Goal: Task Accomplishment & Management: Use online tool/utility

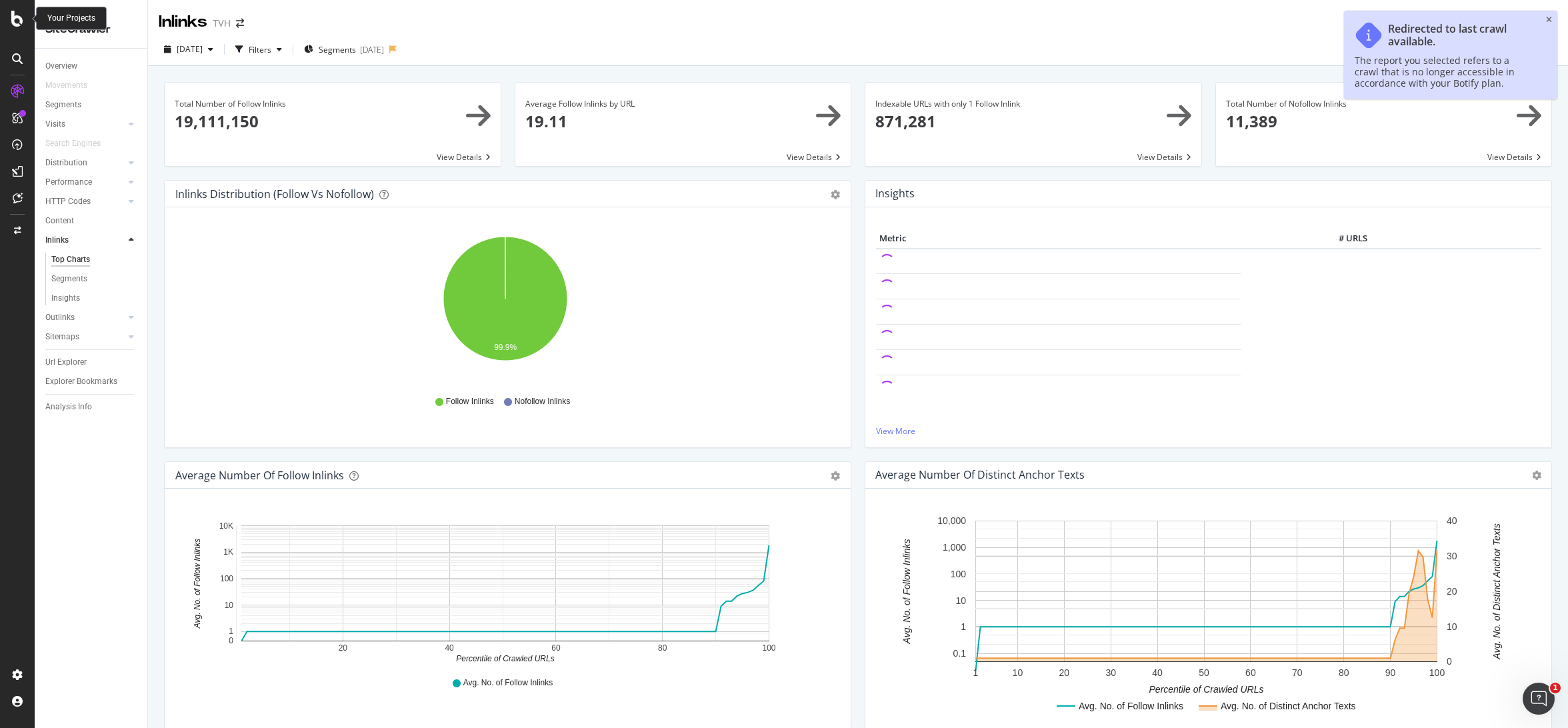
click at [21, 25] on icon at bounding box center [16, 19] width 12 height 16
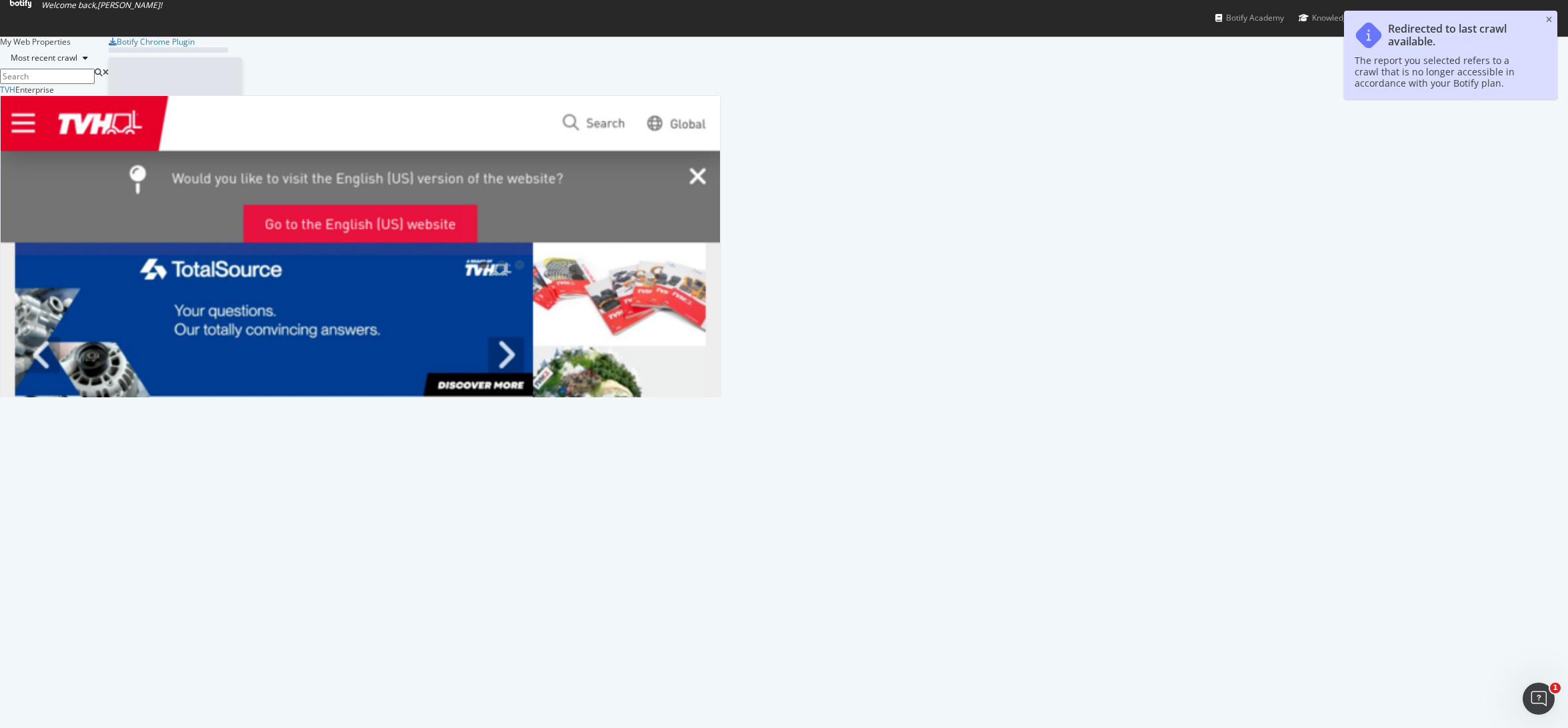
scroll to position [718, 1548]
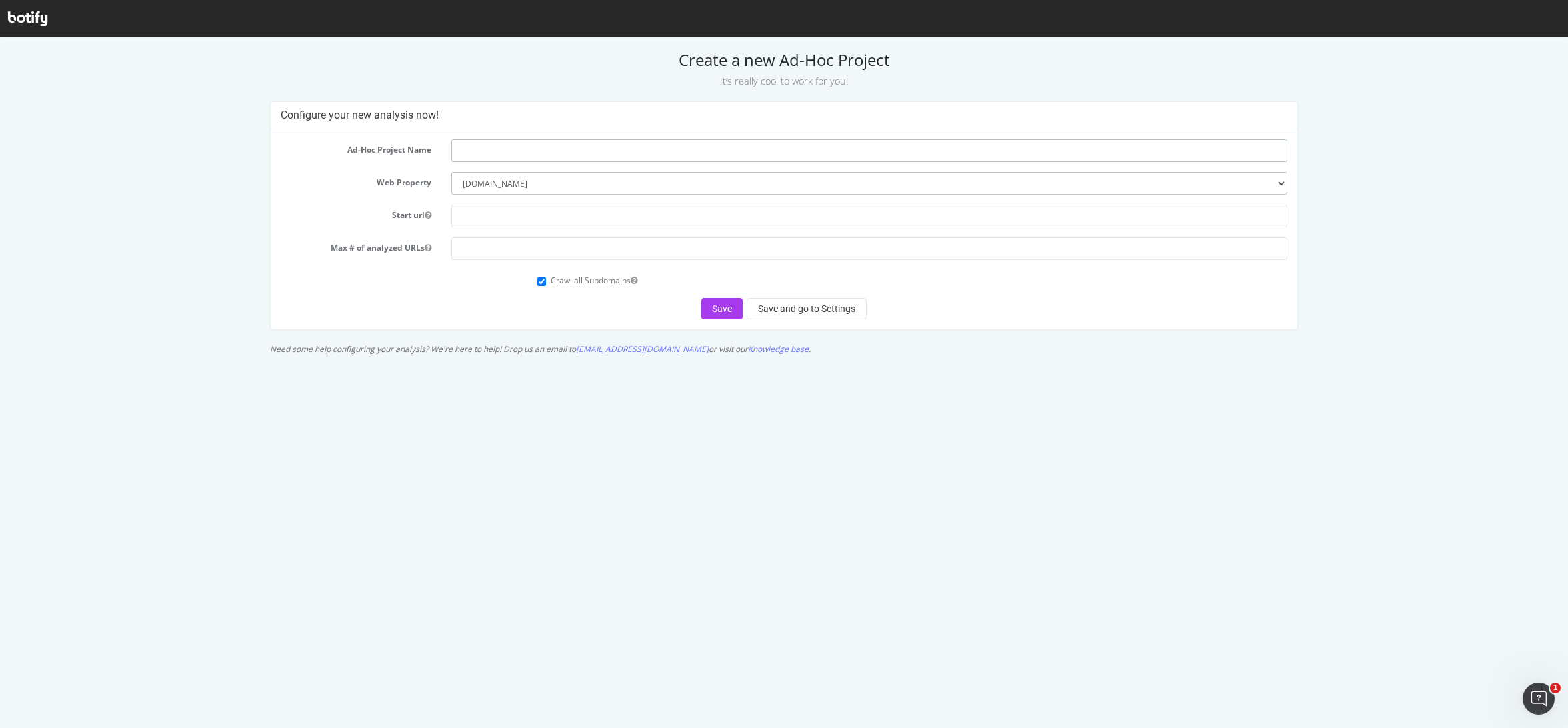
click at [511, 154] on input "text" at bounding box center [870, 150] width 836 height 23
type input "Minnpar"
click at [526, 209] on input "text" at bounding box center [870, 216] width 836 height 23
paste input "[URL][DOMAIN_NAME]"
type input "[URL][DOMAIN_NAME]"
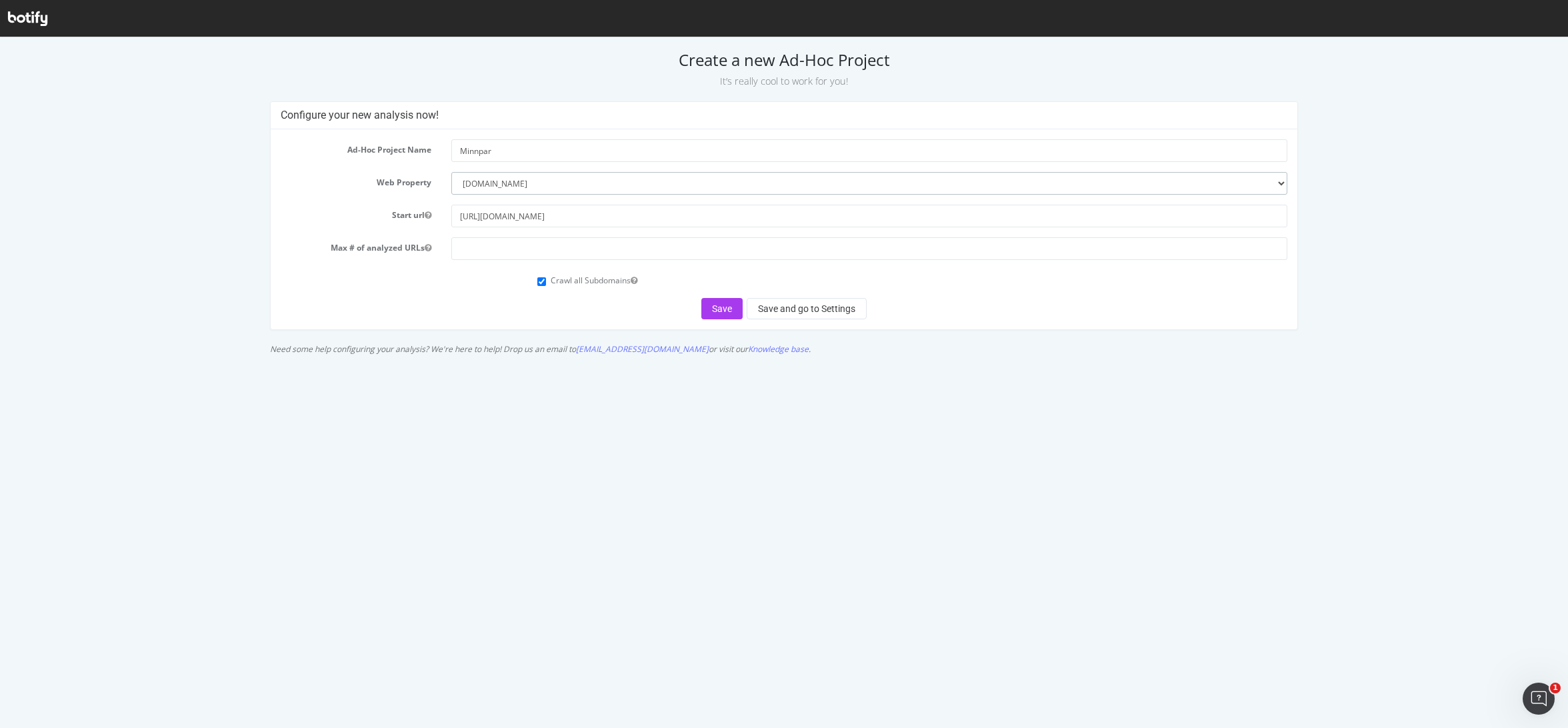
click at [527, 192] on select "--------- [DOMAIN_NAME]" at bounding box center [870, 183] width 836 height 23
click at [642, 257] on input "number" at bounding box center [870, 248] width 836 height 23
type input "2000000"
click at [547, 282] on div "Crawl all Subdomains" at bounding box center [912, 279] width 750 height 18
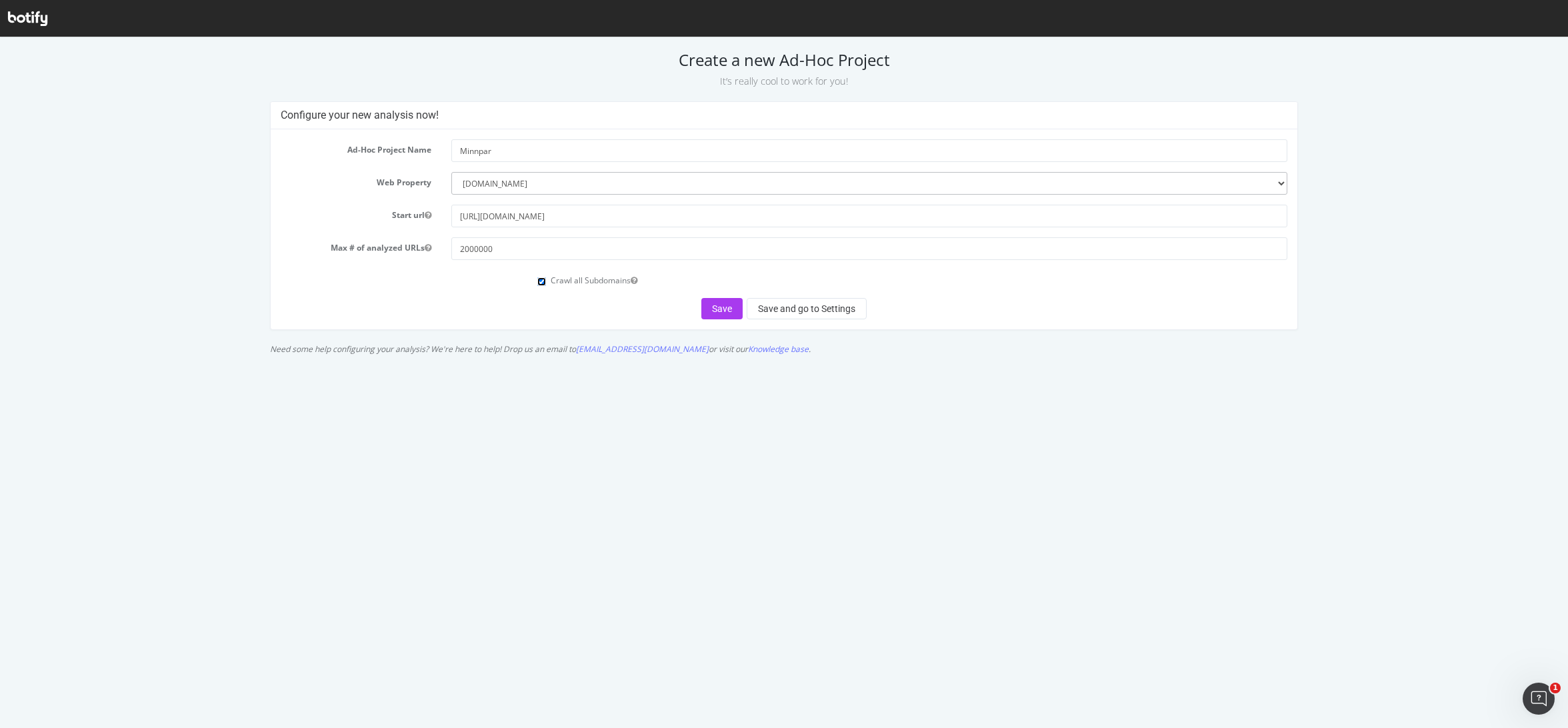
click at [542, 284] on input "Crawl all Subdomains" at bounding box center [541, 281] width 9 height 9
checkbox input "false"
click at [786, 310] on button "Save and go to Settings" at bounding box center [806, 308] width 120 height 21
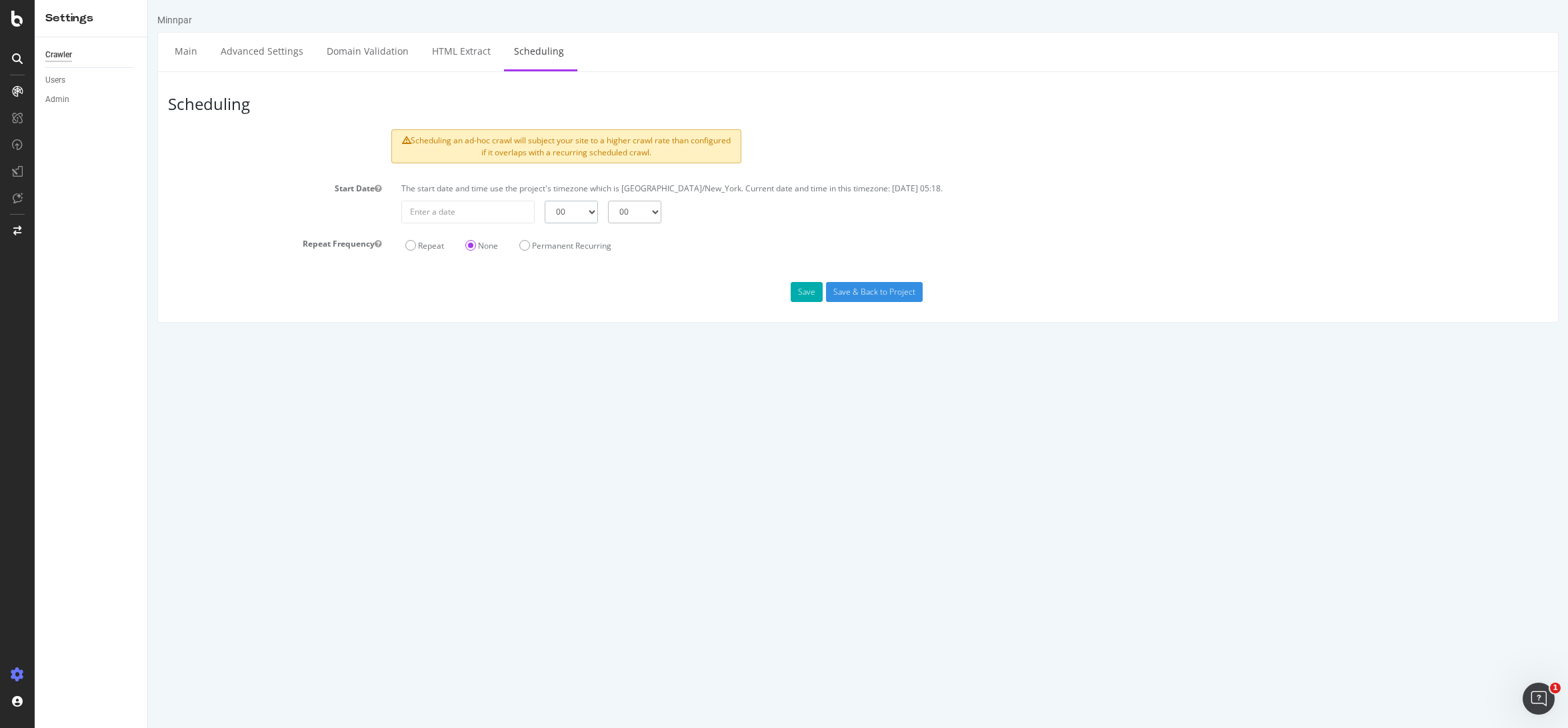
click at [575, 210] on select "00 01 02 03 04 05 06 07 08 09 10 11 12 13 14 15 16 17 18 19 20 21 22 23" at bounding box center [571, 211] width 53 height 23
type input "2025-09-17"
click at [496, 214] on input "2025-09-17" at bounding box center [468, 211] width 134 height 23
click at [521, 324] on td "17" at bounding box center [512, 322] width 33 height 20
click at [575, 212] on select "00 01 02 03 04 05 06 07 08 09 10 11 12 13 14 15 16 17 18 19 20 21 22 23" at bounding box center [571, 211] width 53 height 23
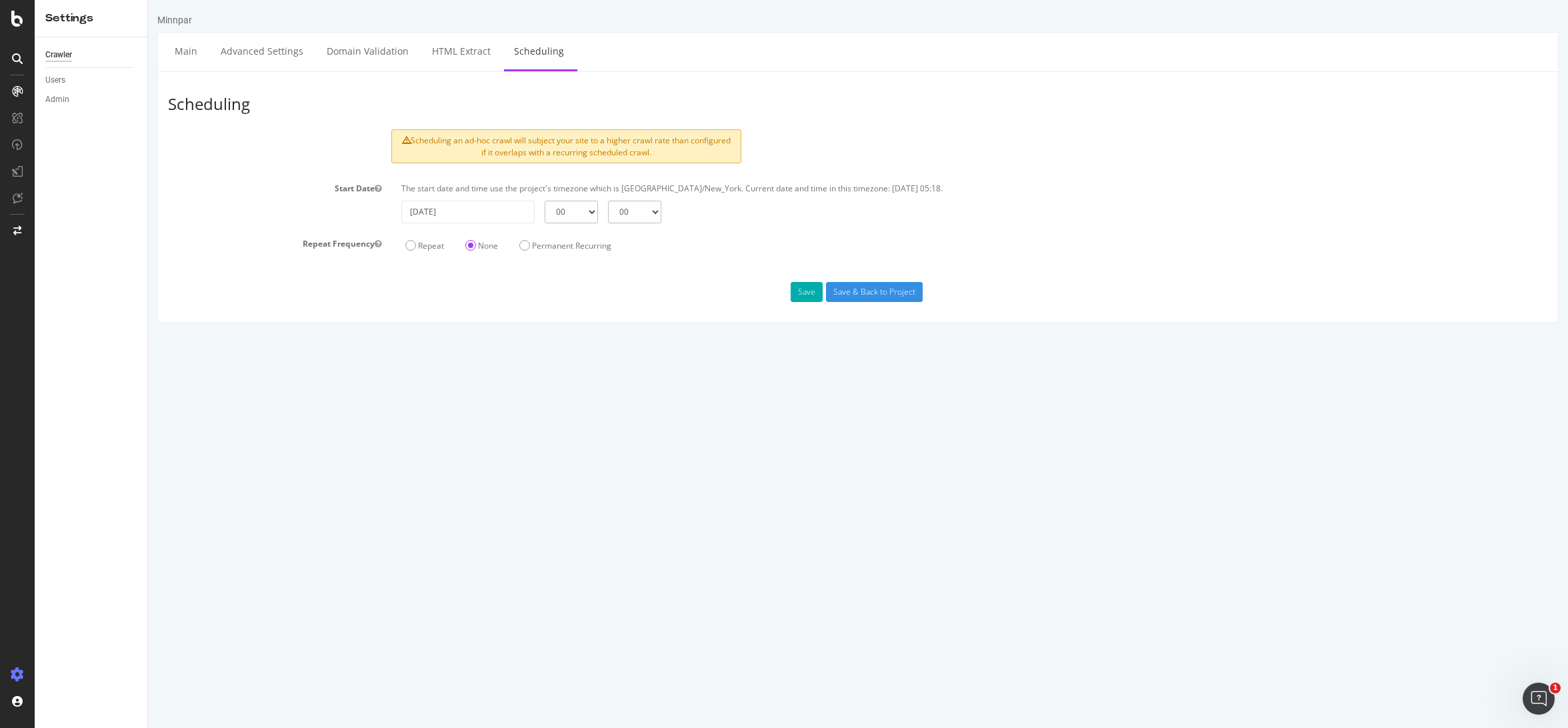
select select "5"
click at [544, 200] on select "00 01 02 03 04 05 06 07 08 09 10 11 12 13 14 15 16 17 18 19 20 21 22 23" at bounding box center [571, 211] width 53 height 23
click at [630, 193] on p "The start date and time use the project's timezone which is America/New_York. C…" at bounding box center [975, 188] width 1147 height 11
click at [656, 207] on select "00 15 30 45" at bounding box center [635, 211] width 53 height 23
select select "30"
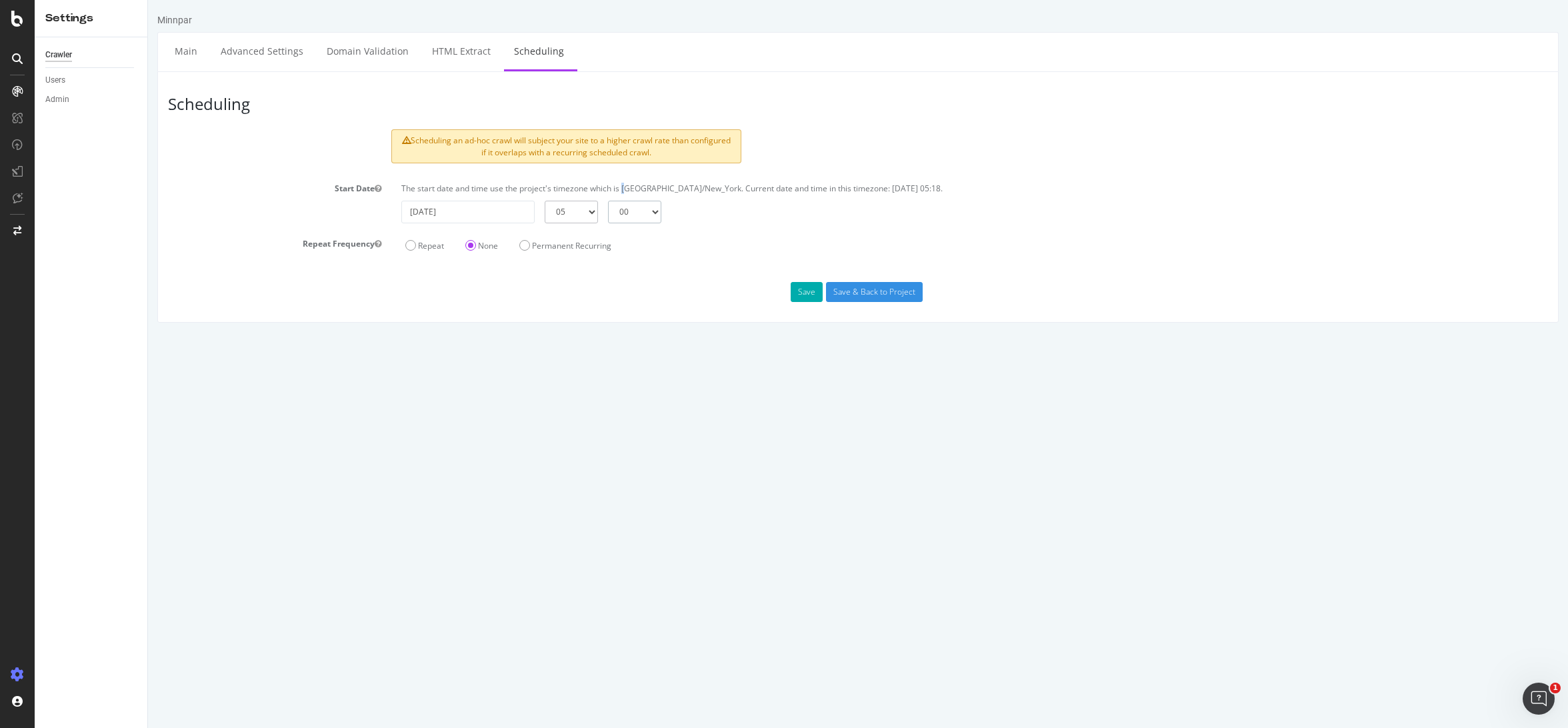
click at [608, 200] on select "00 15 30 45" at bounding box center [635, 211] width 53 height 23
click at [808, 298] on button "Save" at bounding box center [806, 291] width 32 height 20
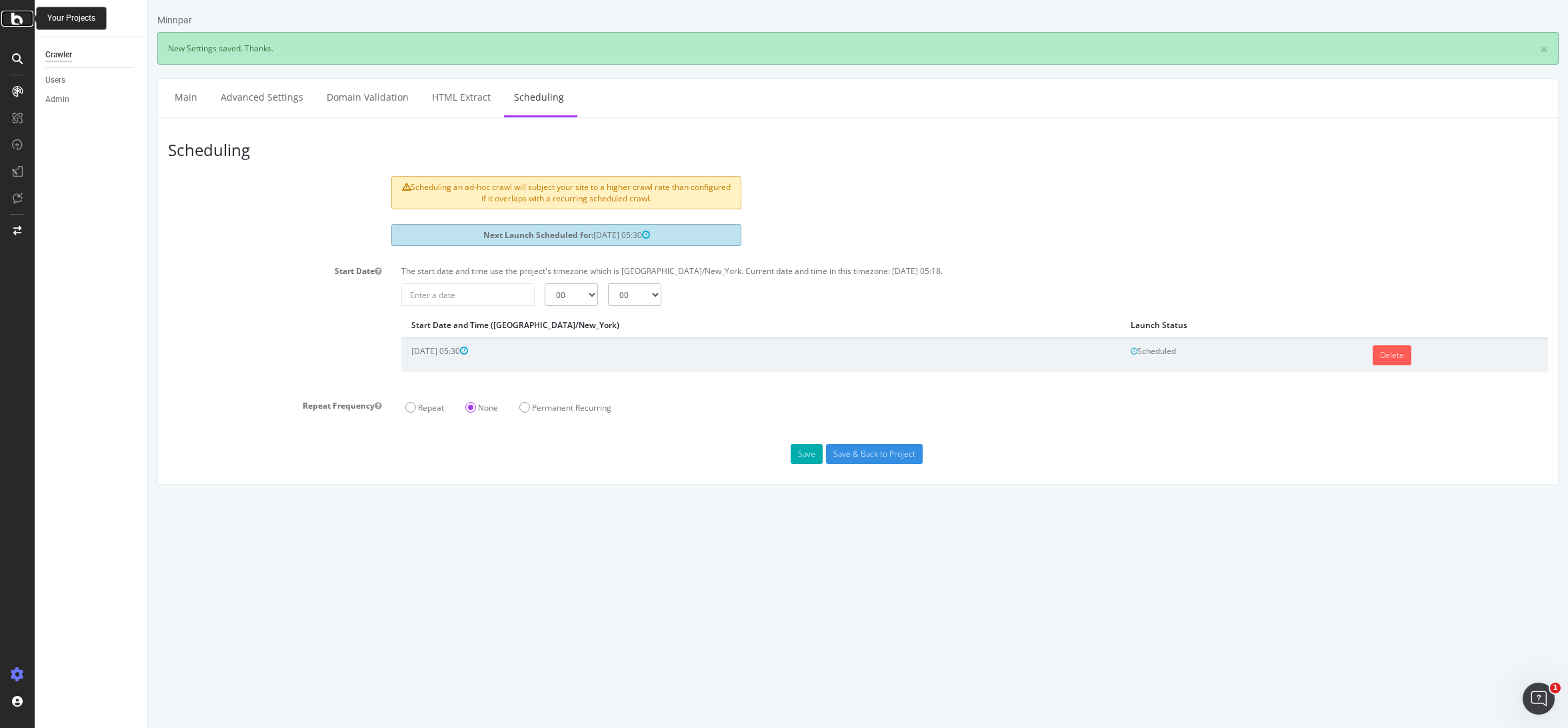
click at [26, 19] on div at bounding box center [17, 19] width 32 height 16
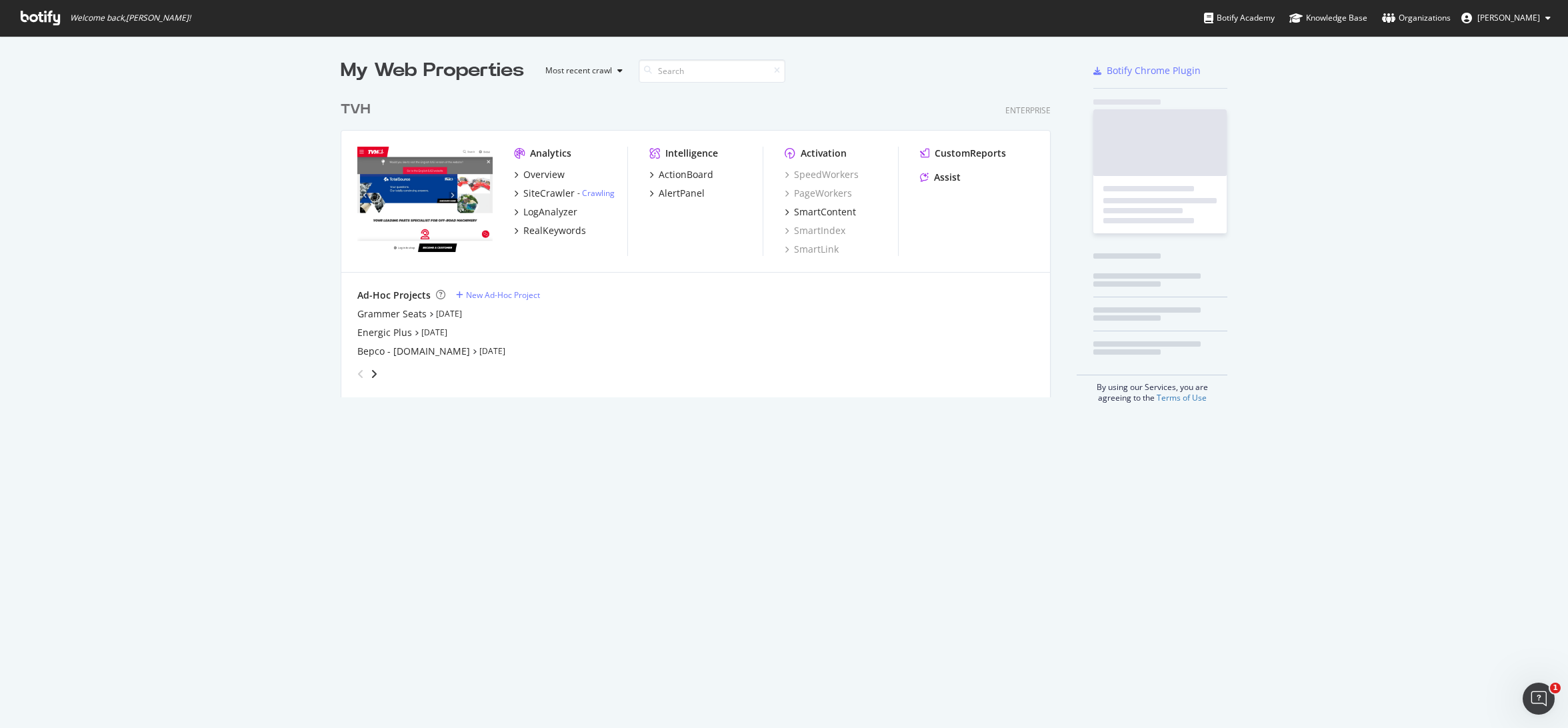
scroll to position [303, 711]
